Goal: Task Accomplishment & Management: Use online tool/utility

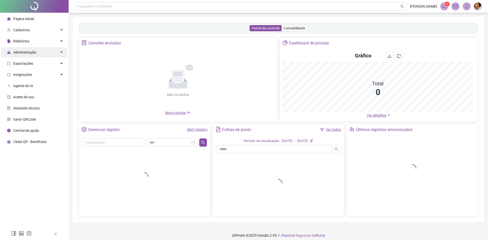
click at [43, 52] on div "Administração" at bounding box center [34, 52] width 66 height 10
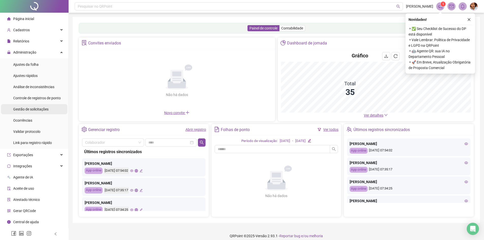
click at [41, 111] on span "Gestão de solicitações" at bounding box center [30, 109] width 35 height 4
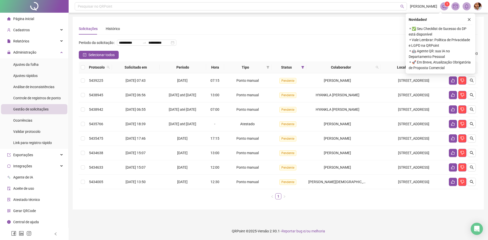
click at [85, 73] on th at bounding box center [83, 67] width 8 height 12
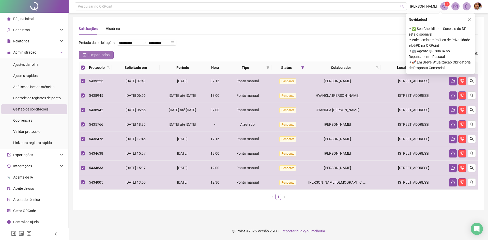
click at [94, 58] on span "Limpar todos" at bounding box center [98, 55] width 21 height 6
click at [472, 20] on div "Novidades ! ⚬ ✅ Seu Checklist de Sucesso do DP está disponível ⚬ Vale Lembrar: …" at bounding box center [440, 43] width 70 height 60
click at [468, 20] on icon "close" at bounding box center [469, 20] width 4 height 4
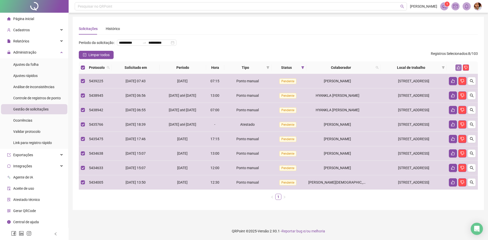
click at [460, 69] on icon "like" at bounding box center [458, 68] width 4 height 4
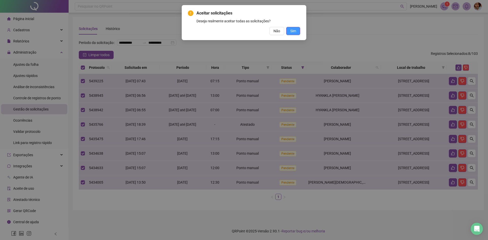
click at [294, 28] on span "Sim" at bounding box center [293, 31] width 6 height 6
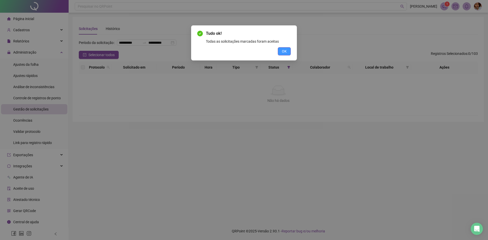
click at [285, 54] on button "OK" at bounding box center [284, 51] width 13 height 8
